Goal: Browse casually: Explore the website without a specific task or goal

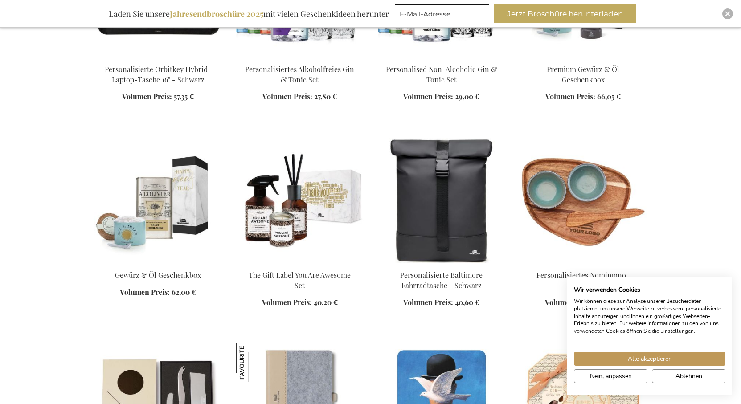
scroll to position [3954, 0]
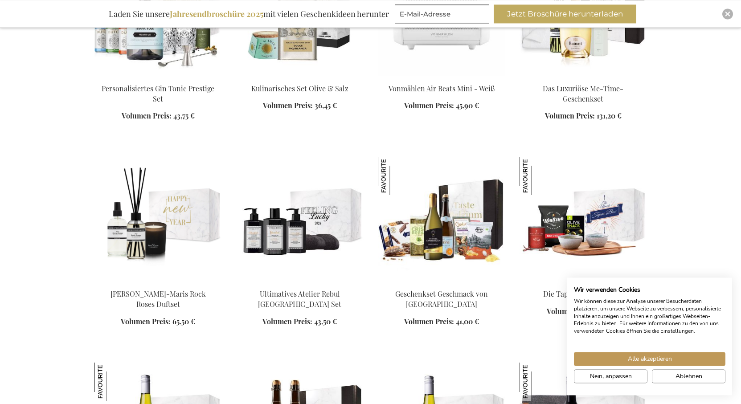
scroll to position [5273, 0]
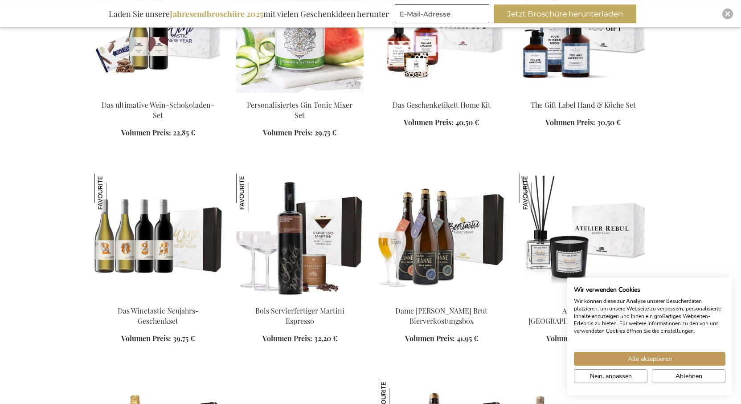
scroll to position [6818, 0]
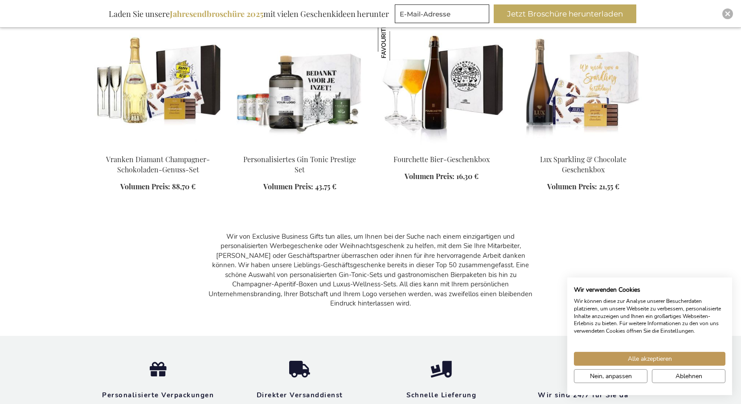
scroll to position [7091, 0]
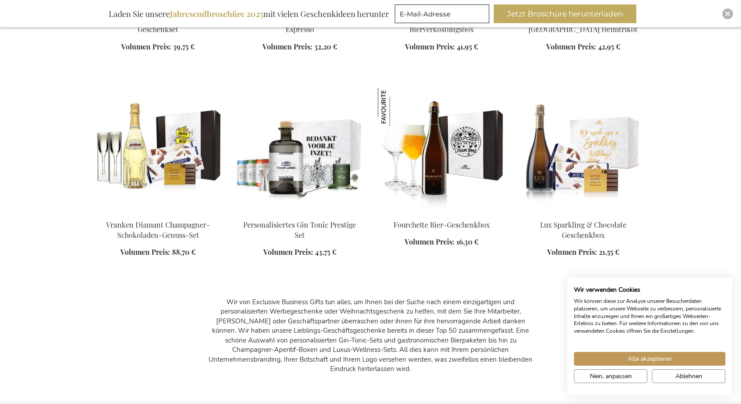
drag, startPoint x: 685, startPoint y: 229, endPoint x: 683, endPoint y: 224, distance: 5.6
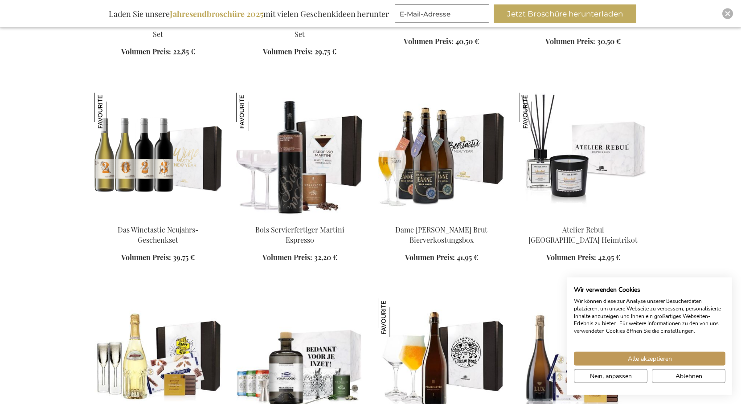
scroll to position [6863, 0]
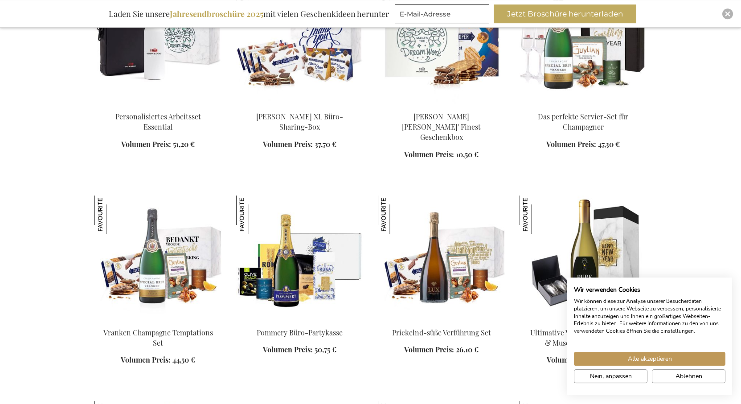
scroll to position [5727, 0]
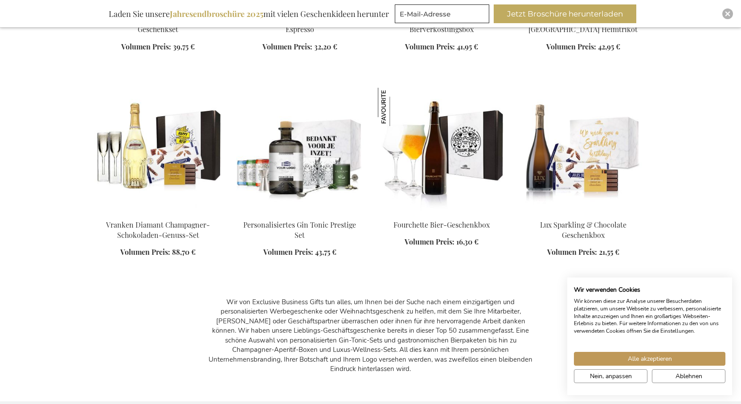
scroll to position [7272, 0]
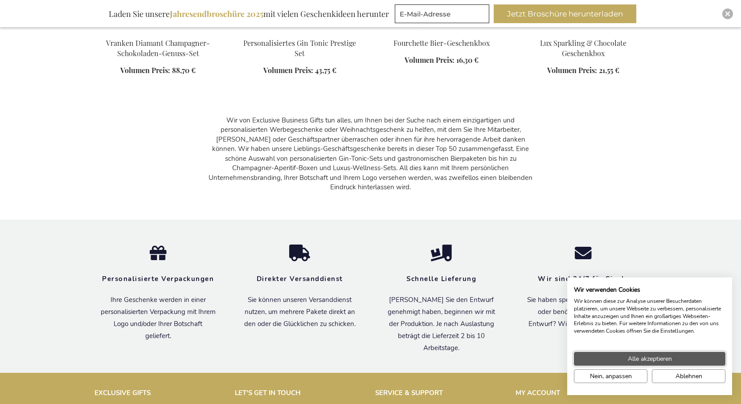
click at [639, 358] on span "Alle akzeptieren" at bounding box center [650, 358] width 44 height 9
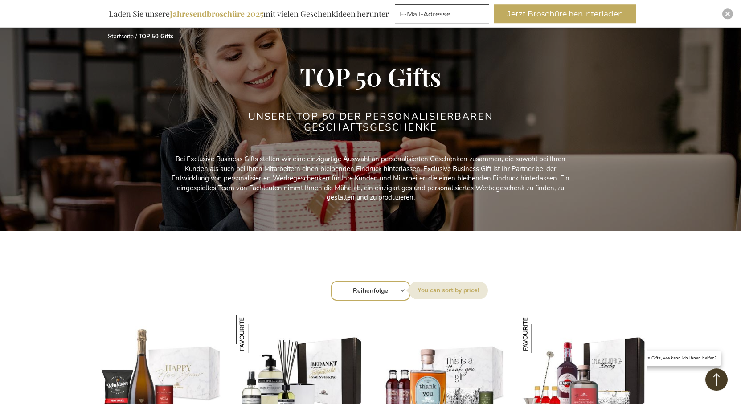
scroll to position [0, 0]
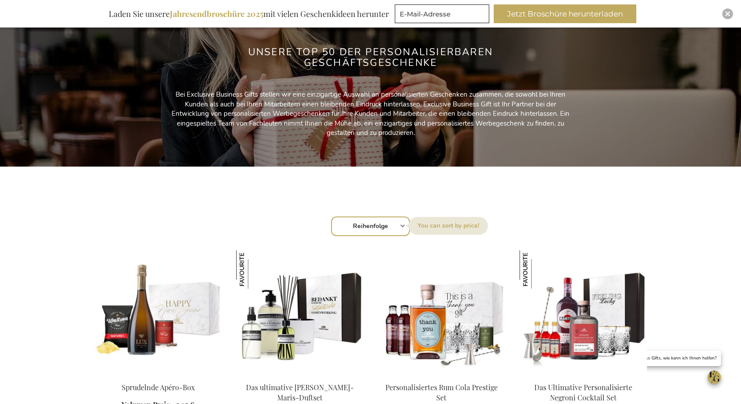
scroll to position [273, 0]
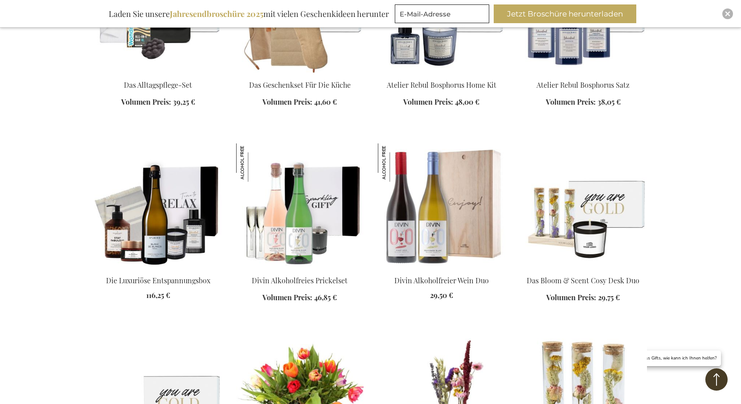
scroll to position [1318, 0]
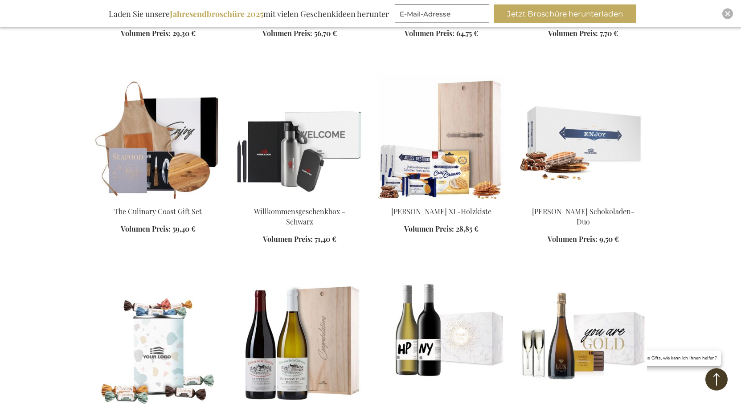
scroll to position [1954, 0]
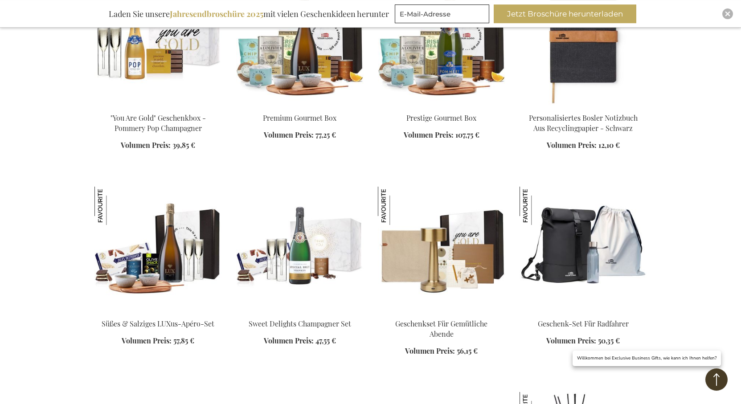
scroll to position [2454, 0]
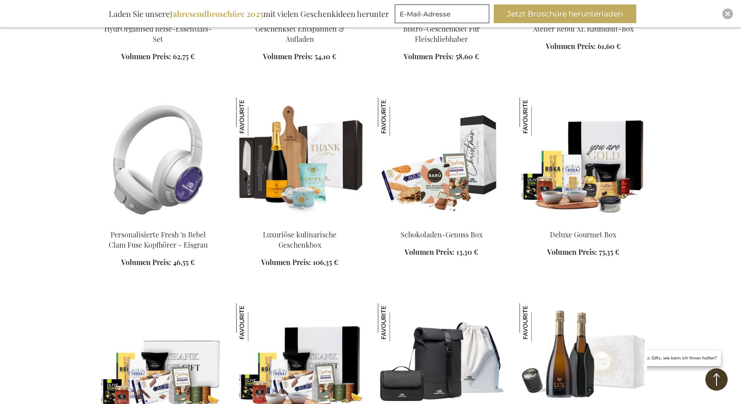
scroll to position [3000, 0]
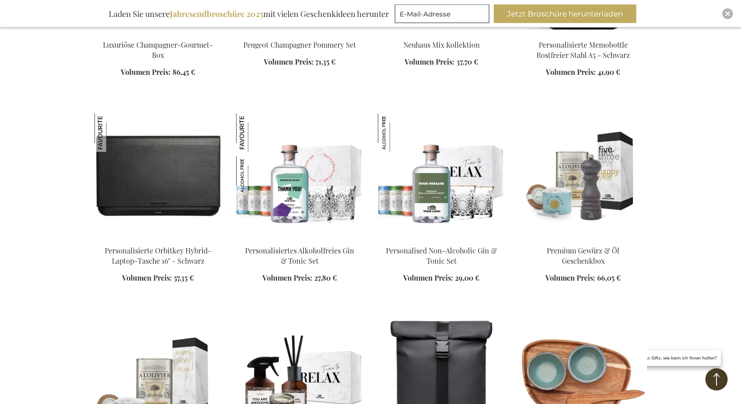
scroll to position [3636, 0]
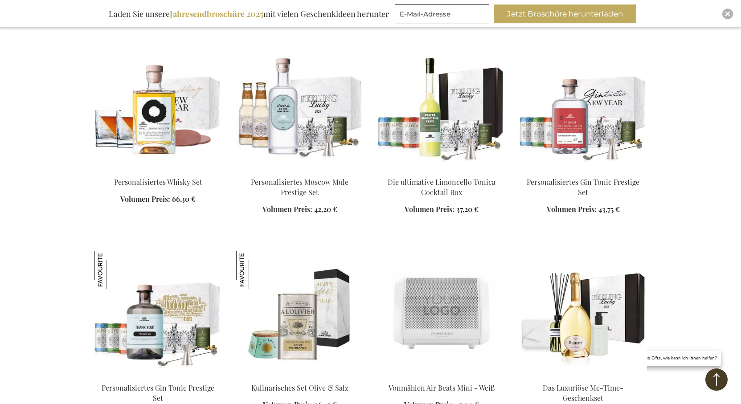
scroll to position [4863, 0]
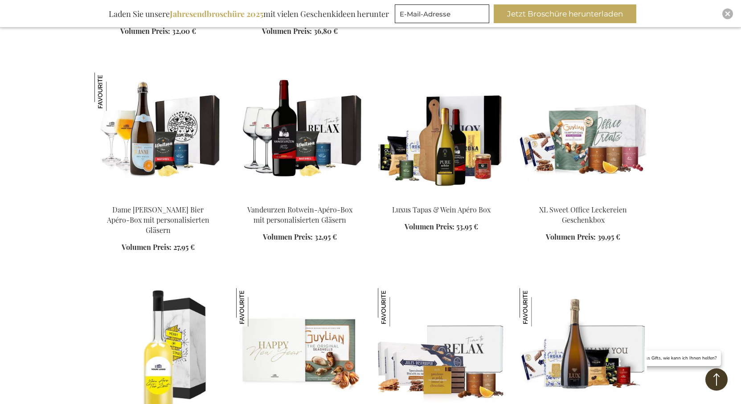
scroll to position [6245, 0]
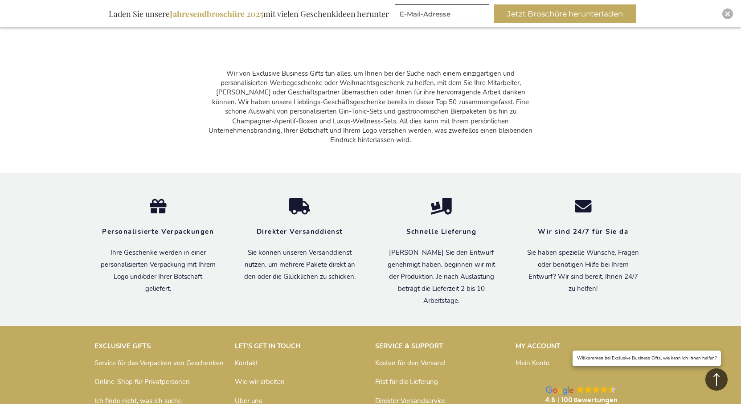
scroll to position [1080, 0]
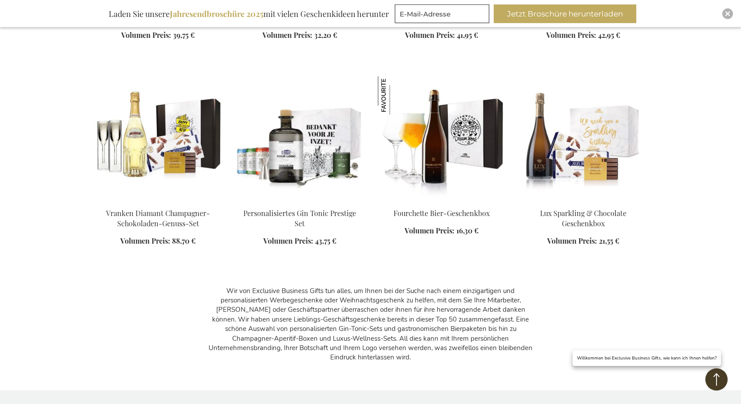
scroll to position [1626, 0]
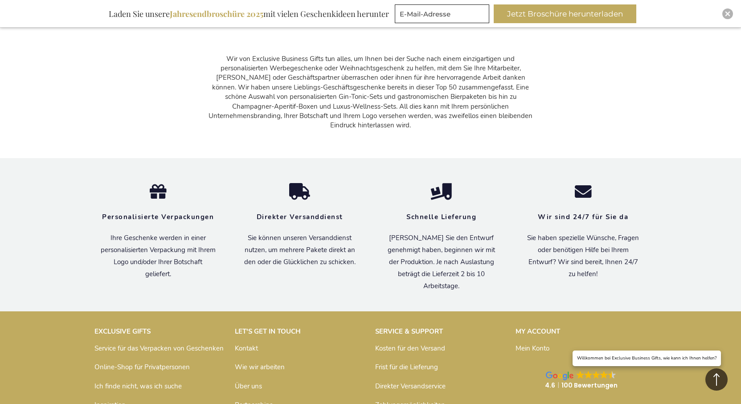
scroll to position [1969, 0]
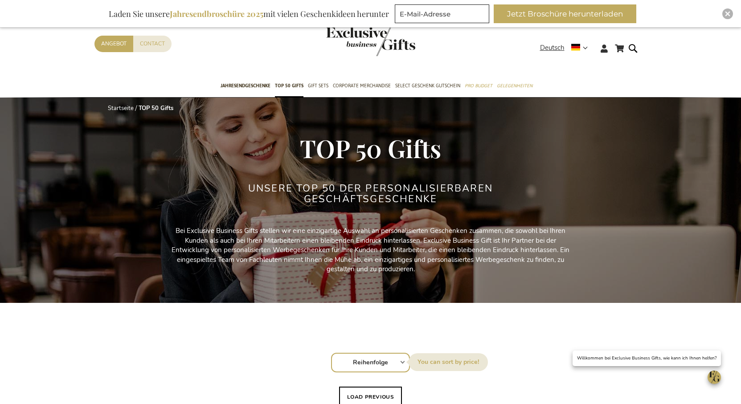
click at [397, 50] on img "store logo" at bounding box center [370, 41] width 89 height 29
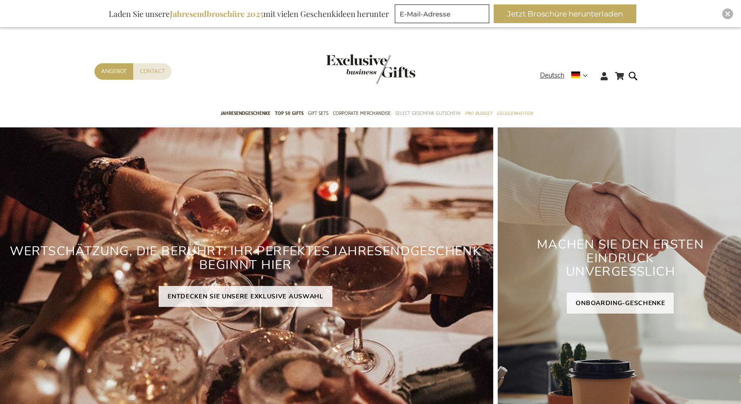
click at [407, 115] on span "Select Geschenk Gutschein" at bounding box center [427, 113] width 65 height 9
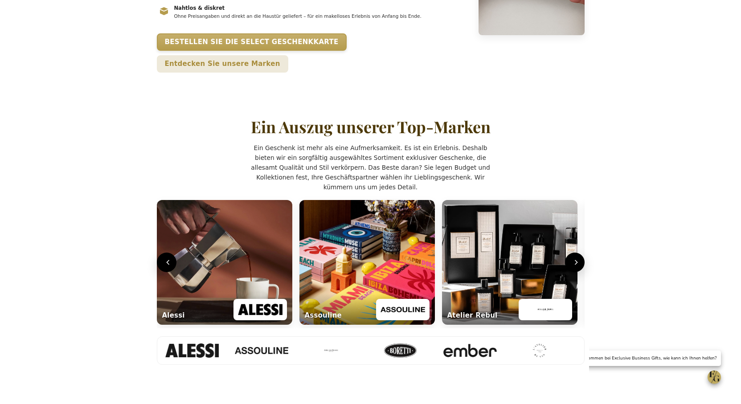
scroll to position [318, 0]
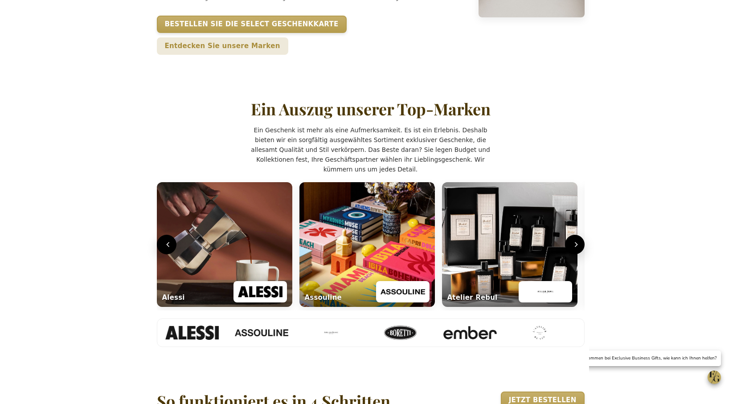
click at [589, 257] on section "Ein Auszug unserer Top-Marken Ein Geschenk ist mehr als eine Aufmerksamkeit. Es…" at bounding box center [370, 223] width 437 height 292
click at [579, 249] on icon "Volgende" at bounding box center [576, 244] width 9 height 9
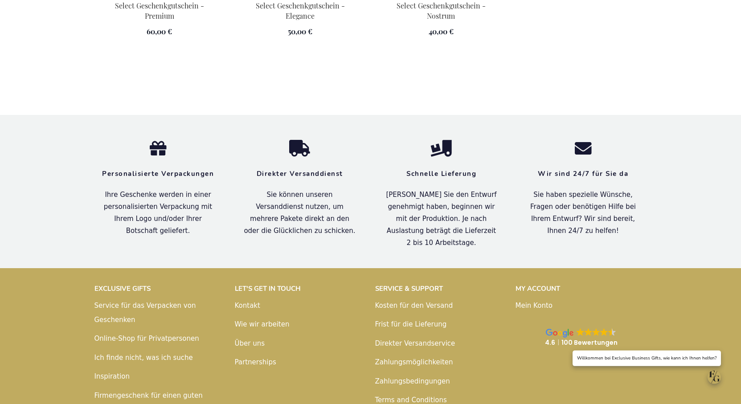
scroll to position [1748, 0]
